Goal: Task Accomplishment & Management: Complete application form

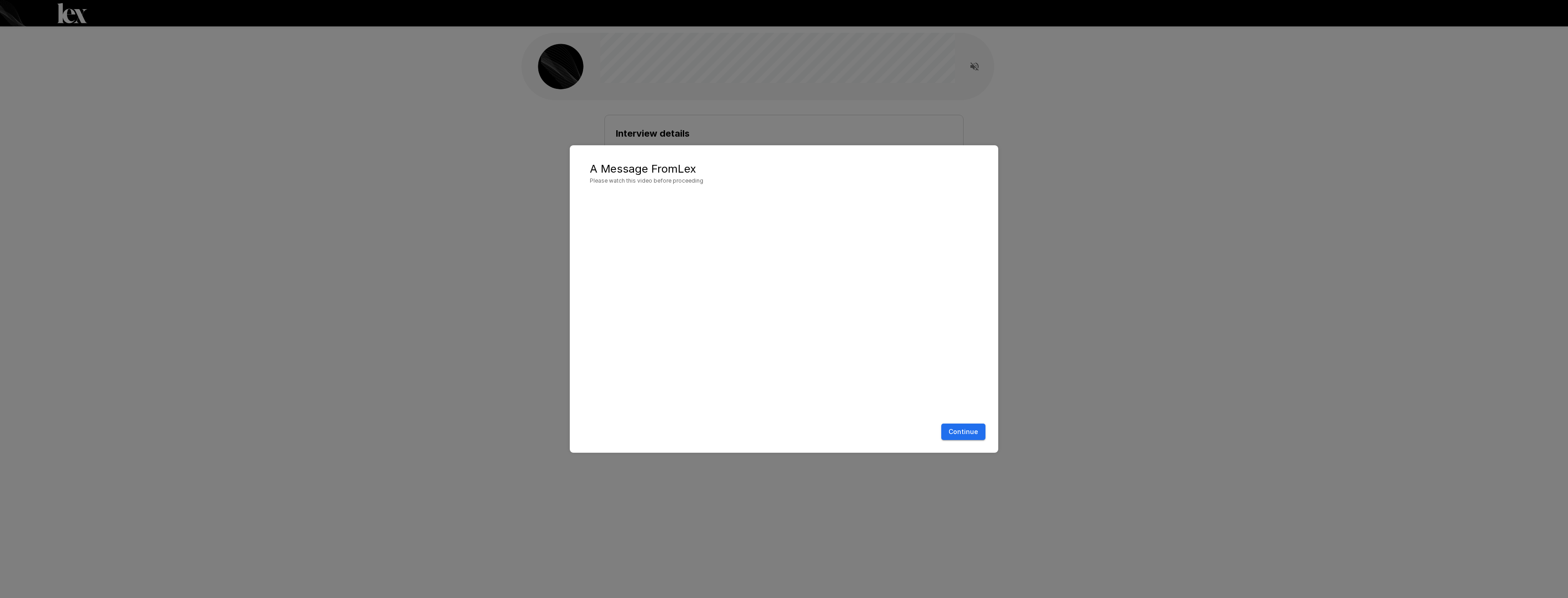
click at [962, 426] on button "Continue" at bounding box center [963, 432] width 44 height 17
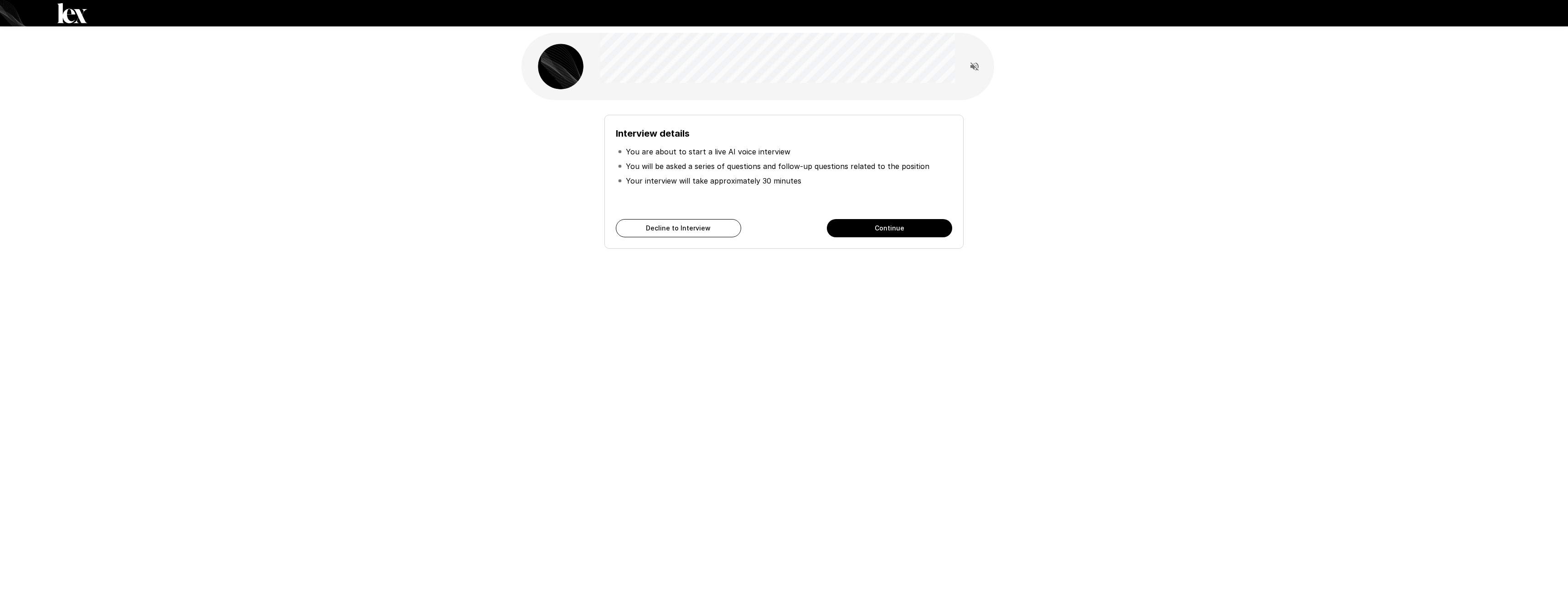
click at [877, 232] on button "Continue" at bounding box center [889, 228] width 125 height 18
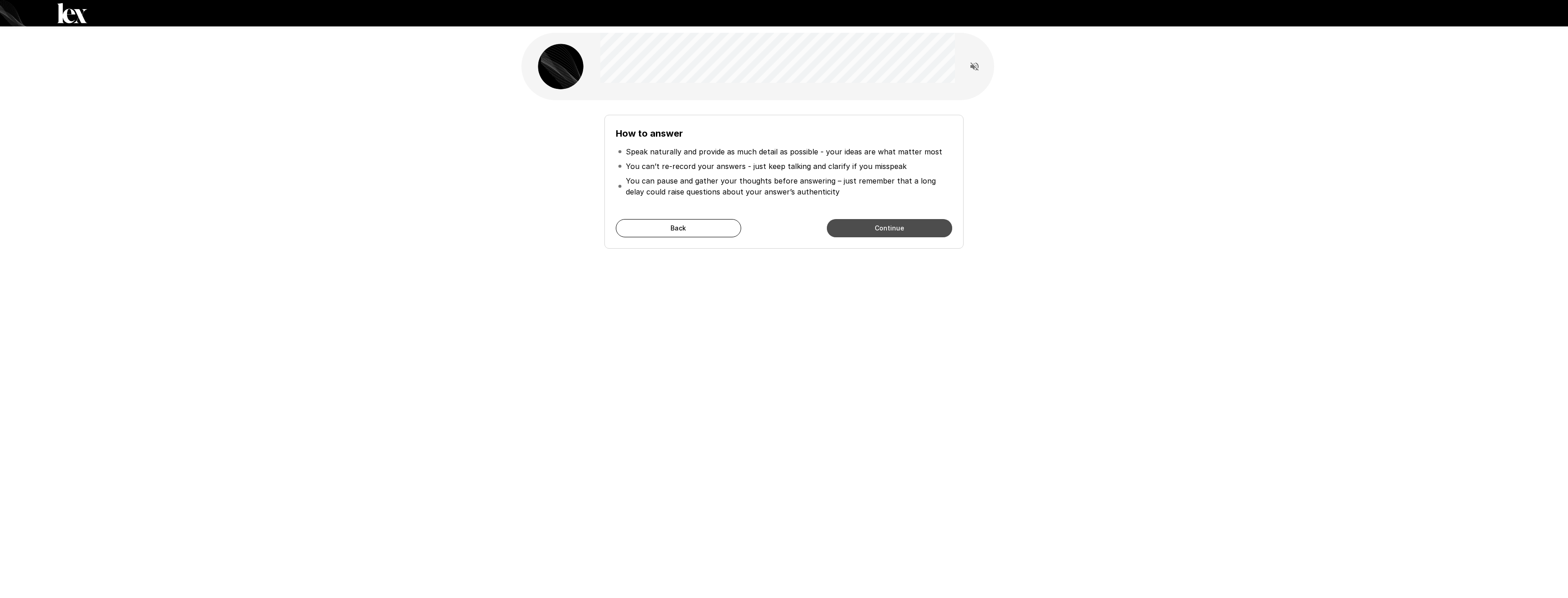
click at [877, 232] on button "Continue" at bounding box center [889, 228] width 125 height 18
click at [877, 232] on button "Start My Interview" at bounding box center [889, 228] width 125 height 18
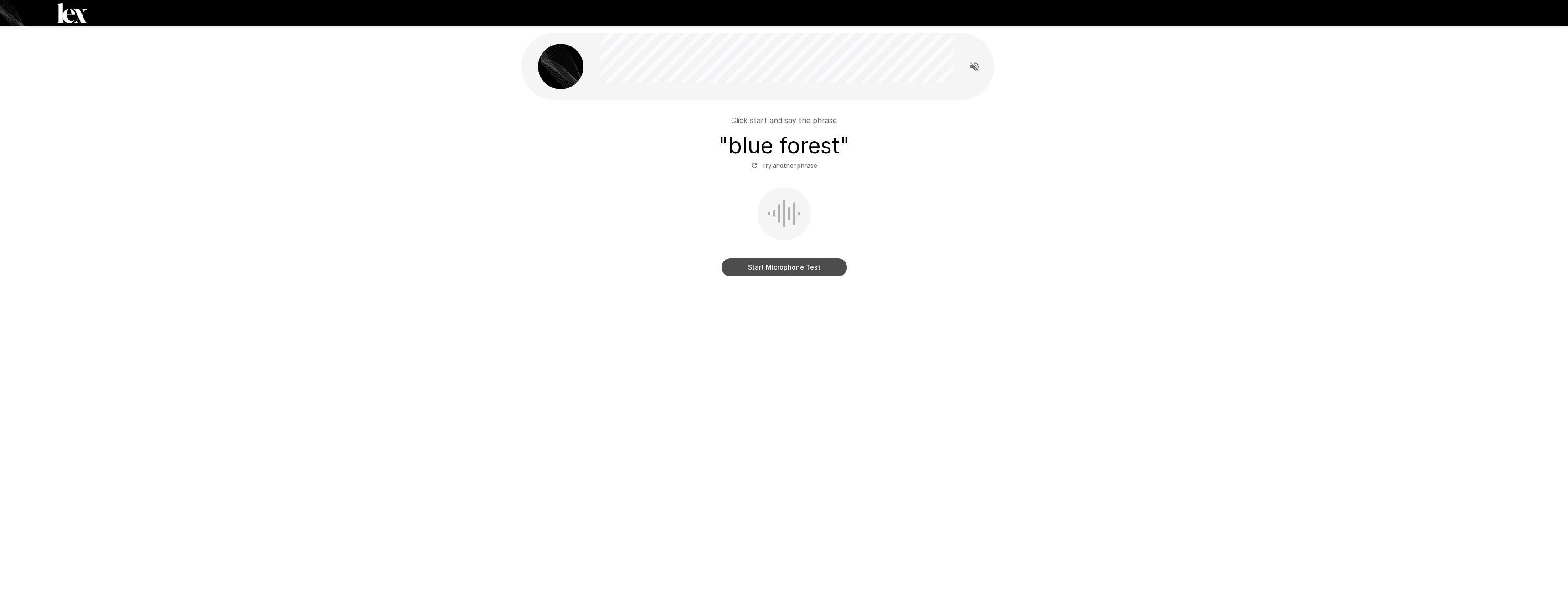
click at [741, 273] on button "Start Microphone Test" at bounding box center [784, 268] width 125 height 18
click at [741, 273] on button "Stop & Submit" at bounding box center [784, 268] width 125 height 18
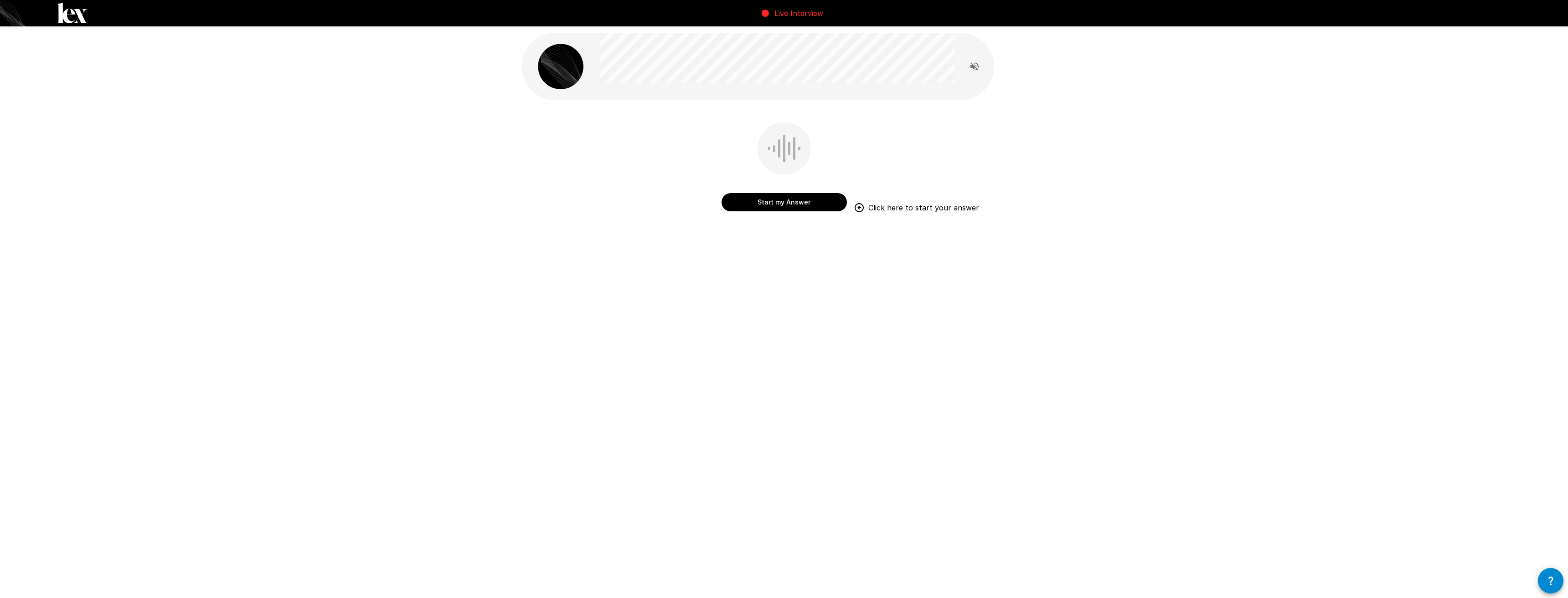
click at [249, 134] on div "Start my Answer Click here to start your answer" at bounding box center [784, 148] width 1568 height 297
click at [782, 203] on button "Start my Answer" at bounding box center [784, 203] width 125 height 18
click at [642, 183] on div "Speak into your microphone Stop & Submit" at bounding box center [784, 173] width 525 height 102
drag, startPoint x: 1023, startPoint y: 224, endPoint x: 986, endPoint y: 212, distance: 38.9
click at [1024, 224] on div "Speak into your microphone Stop & Submit" at bounding box center [784, 148] width 547 height 297
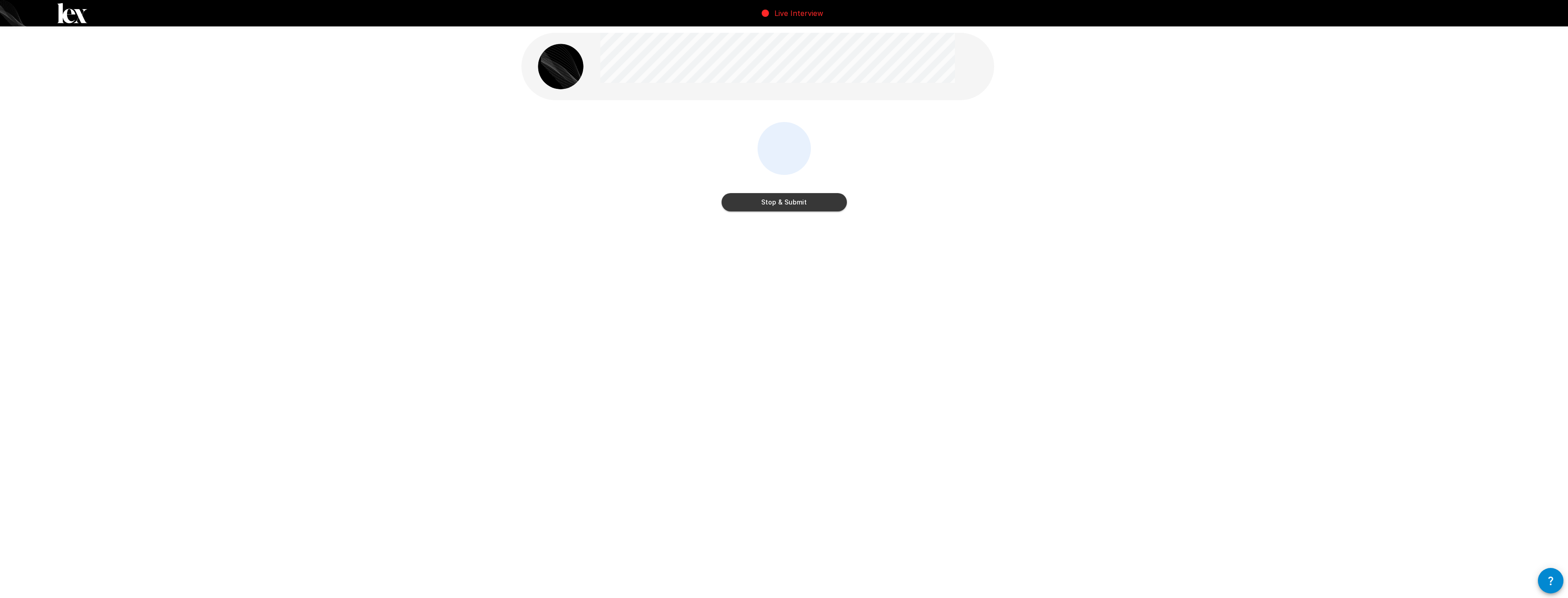
click at [807, 200] on button "Stop & Submit" at bounding box center [784, 203] width 125 height 18
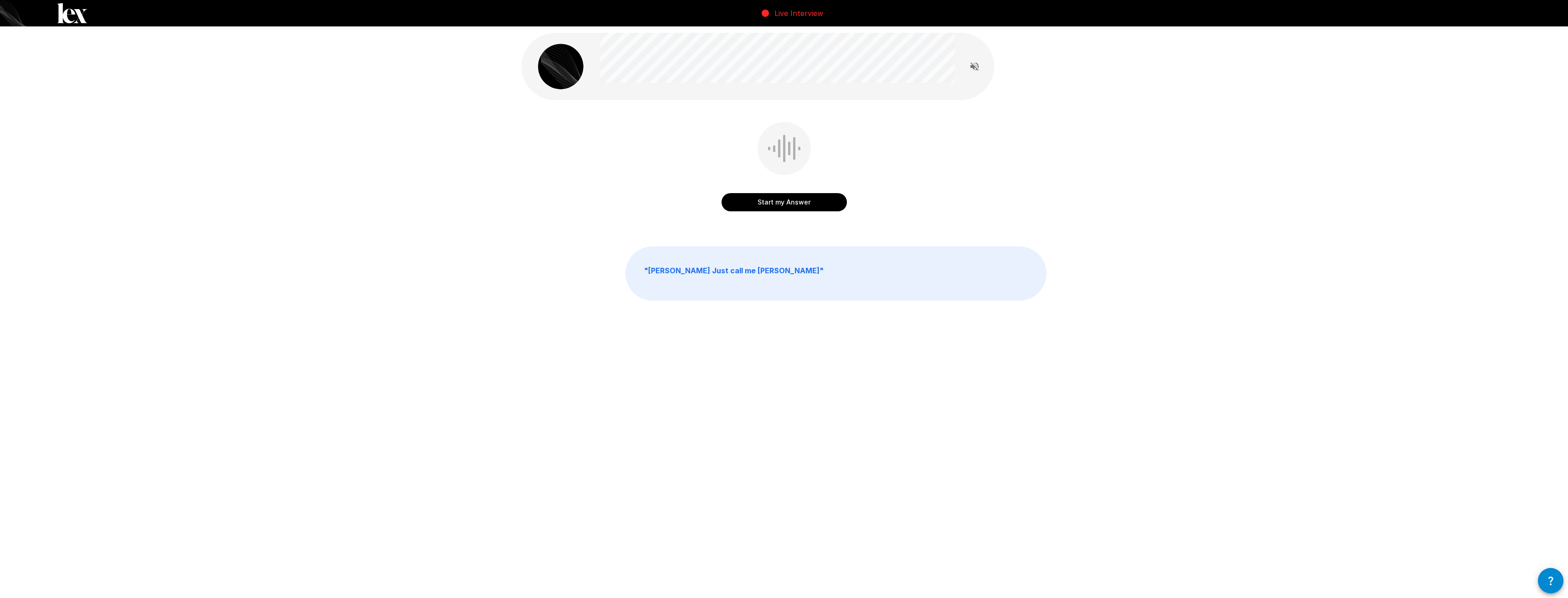
click at [800, 201] on button "Start my Answer" at bounding box center [784, 203] width 125 height 18
click at [806, 199] on button "Stop & Submit" at bounding box center [784, 203] width 125 height 18
click at [802, 196] on button "Start my Answer" at bounding box center [784, 203] width 125 height 18
click at [803, 196] on button "Stop & Submit" at bounding box center [784, 203] width 125 height 18
click at [803, 196] on button "Start my Answer" at bounding box center [784, 203] width 125 height 18
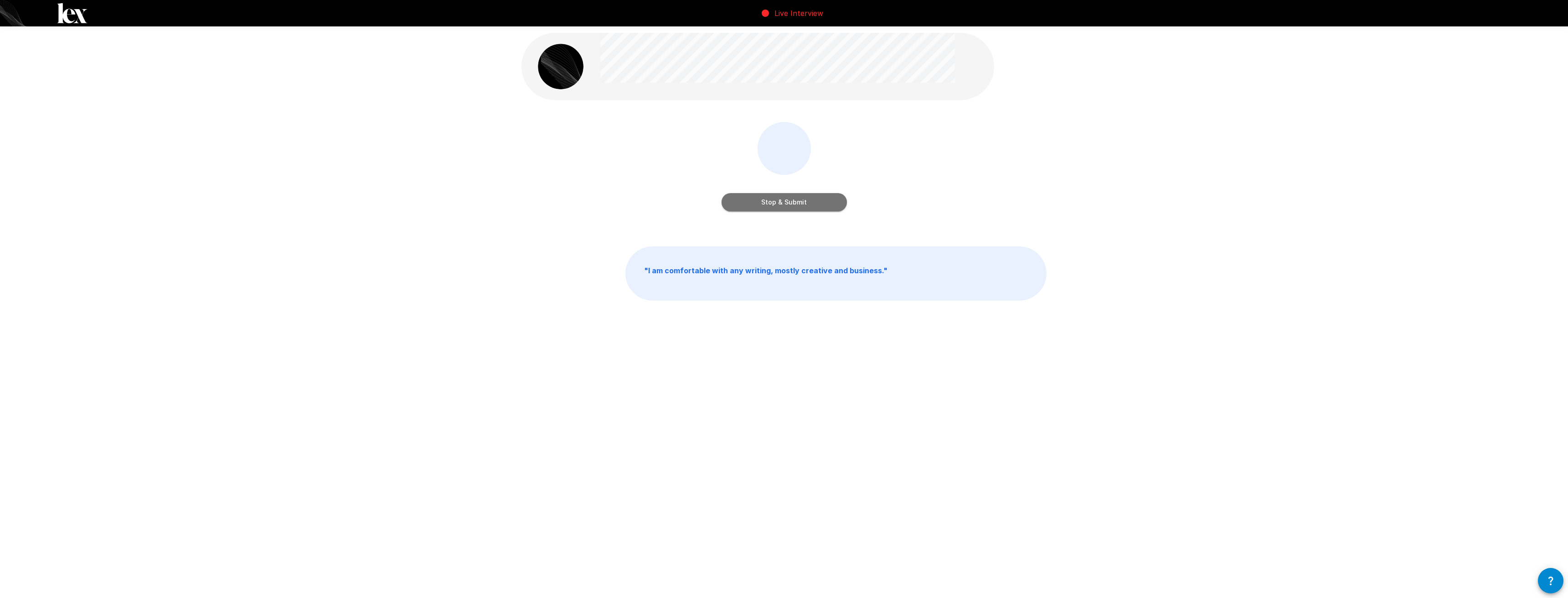
click at [803, 196] on button "Stop & Submit" at bounding box center [784, 203] width 125 height 18
click at [803, 196] on button "Start my Answer" at bounding box center [784, 203] width 125 height 18
click at [818, 200] on button "Stop & Submit" at bounding box center [784, 203] width 125 height 18
click at [808, 193] on button "Start my Answer" at bounding box center [784, 203] width 125 height 18
click at [808, 198] on button "Stop & Submit" at bounding box center [784, 203] width 125 height 18
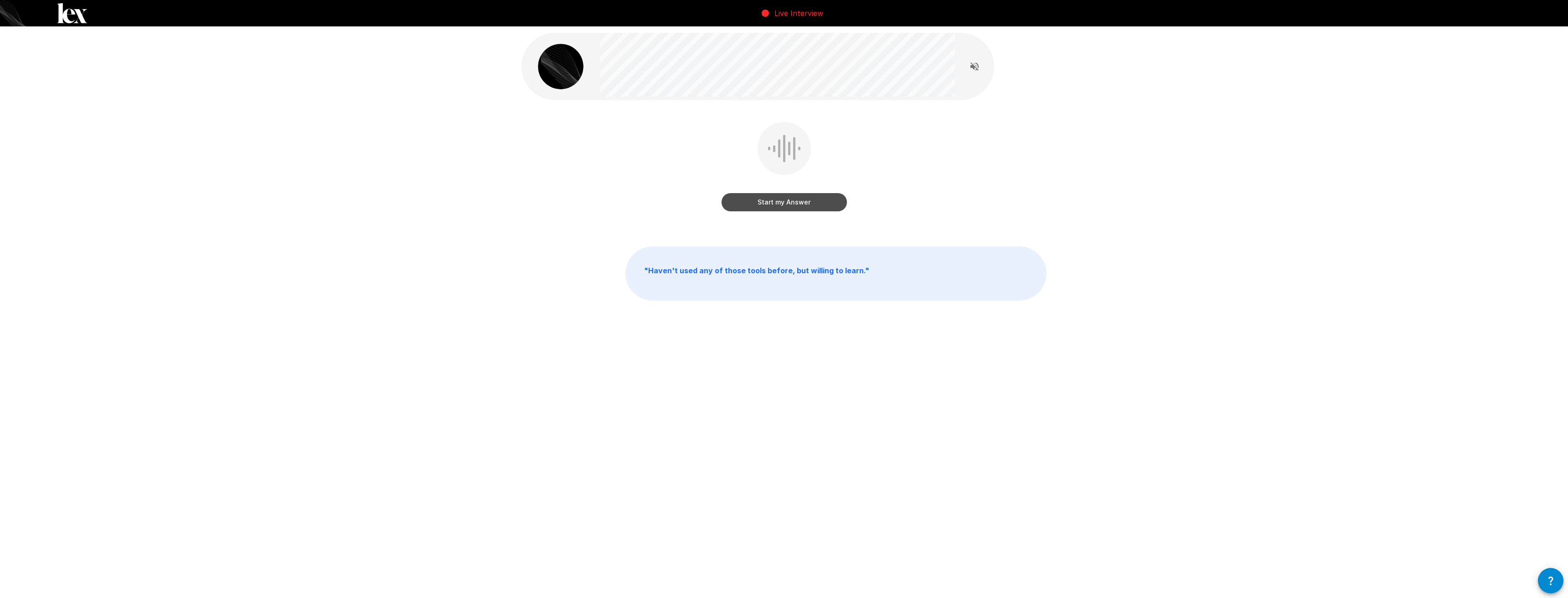
click at [803, 202] on button "Start my Answer" at bounding box center [784, 203] width 125 height 18
click at [744, 204] on button "Stop & Submit" at bounding box center [784, 203] width 125 height 18
